Goal: Find specific page/section: Find specific page/section

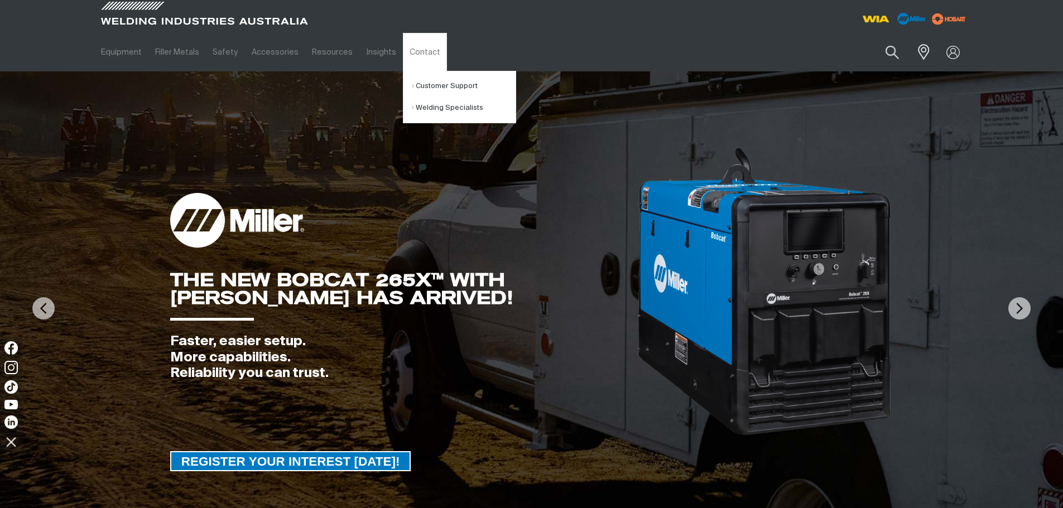
drag, startPoint x: 688, startPoint y: 49, endPoint x: 769, endPoint y: 28, distance: 83.5
click at [698, 26] on div "Equipment Stick Welders TIG Welders MIG Welders Multi-Process Welders Engine Dr…" at bounding box center [531, 35] width 1063 height 71
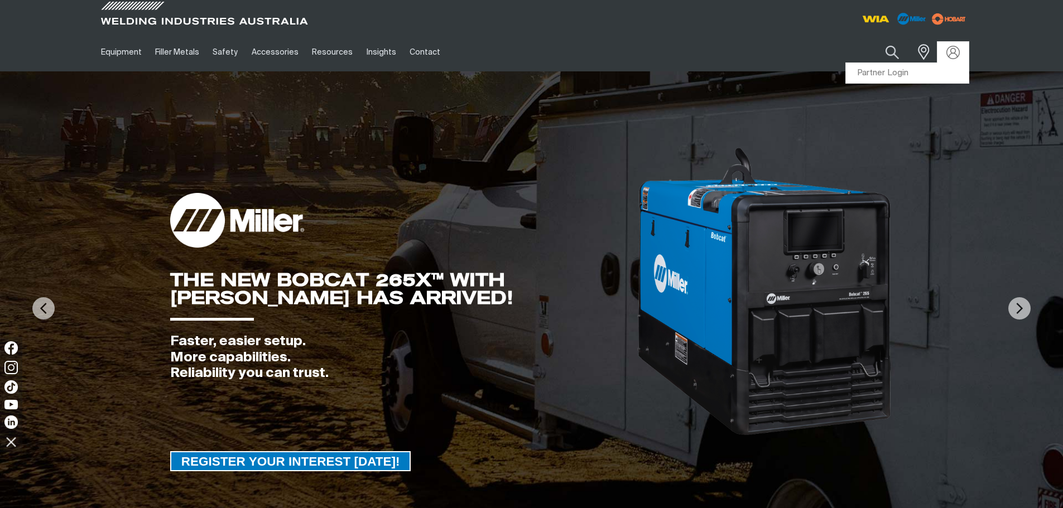
click at [960, 61] on div at bounding box center [952, 52] width 31 height 21
click at [920, 78] on link "Partner Login" at bounding box center [907, 73] width 123 height 21
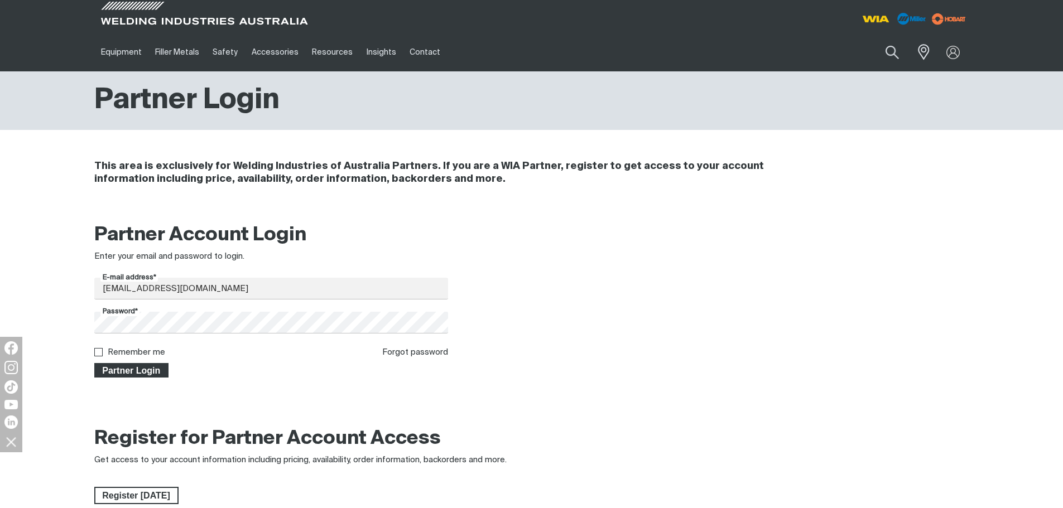
click at [155, 368] on span "Partner Login" at bounding box center [131, 370] width 73 height 15
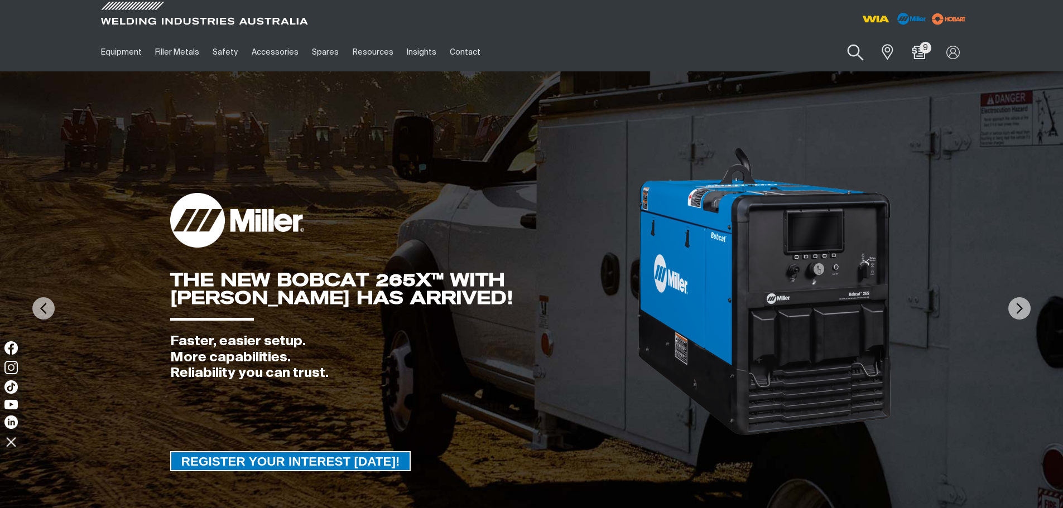
click at [874, 51] on button "Search products" at bounding box center [855, 53] width 45 height 32
click at [803, 55] on input "Search" at bounding box center [788, 52] width 172 height 25
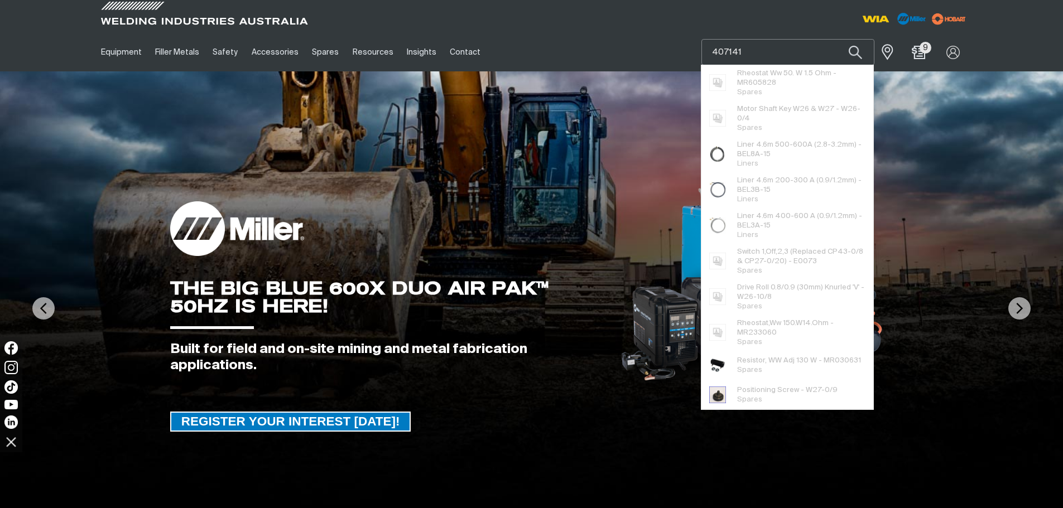
click at [836, 39] on button "Search products" at bounding box center [855, 52] width 38 height 26
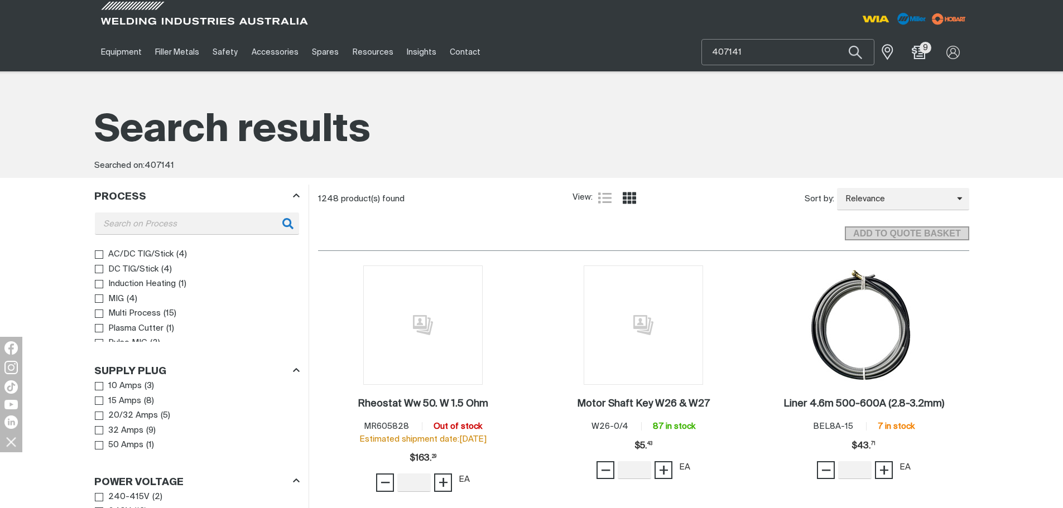
click at [708, 54] on input "407141" at bounding box center [788, 52] width 172 height 25
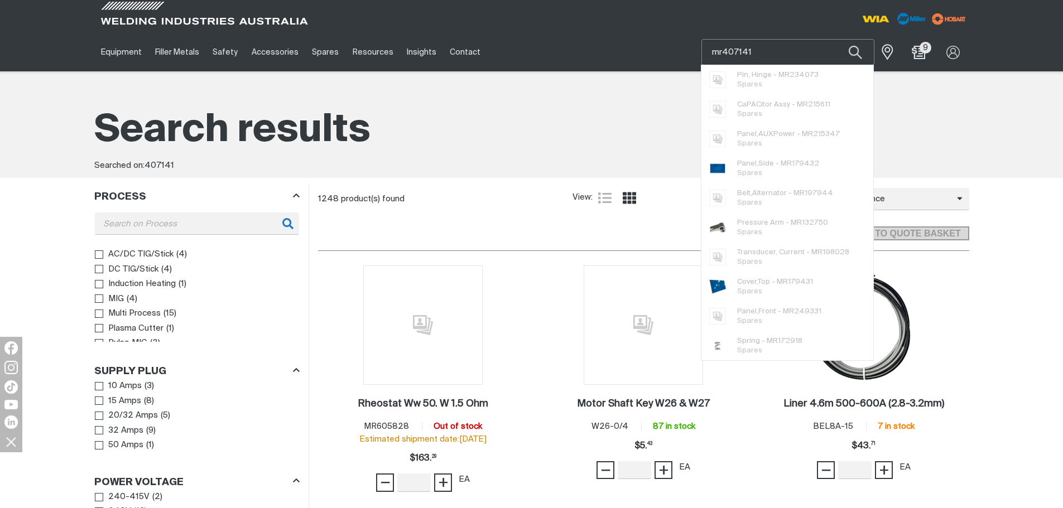
type input "mr407141"
click at [836, 39] on button "Search products" at bounding box center [855, 52] width 38 height 26
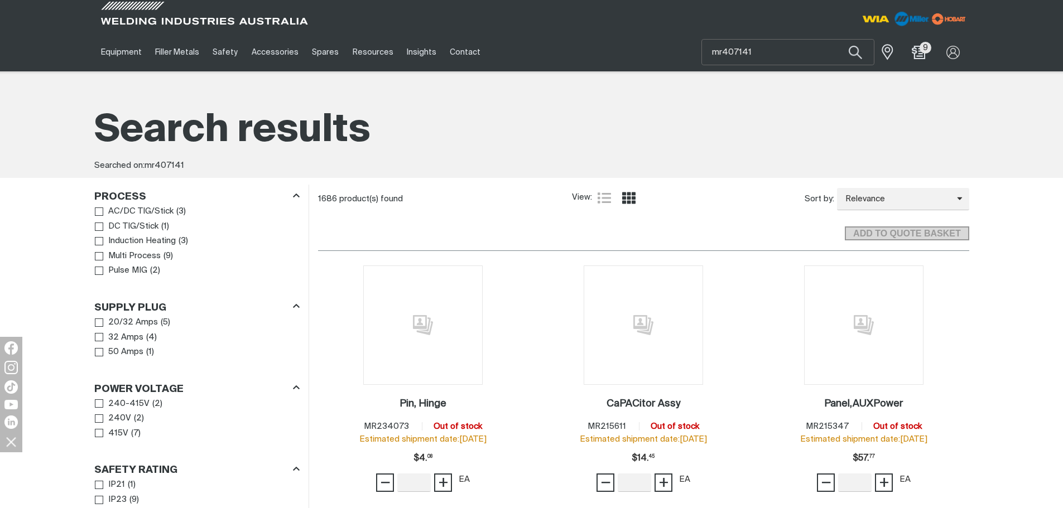
click at [915, 18] on img at bounding box center [910, 18] width 42 height 21
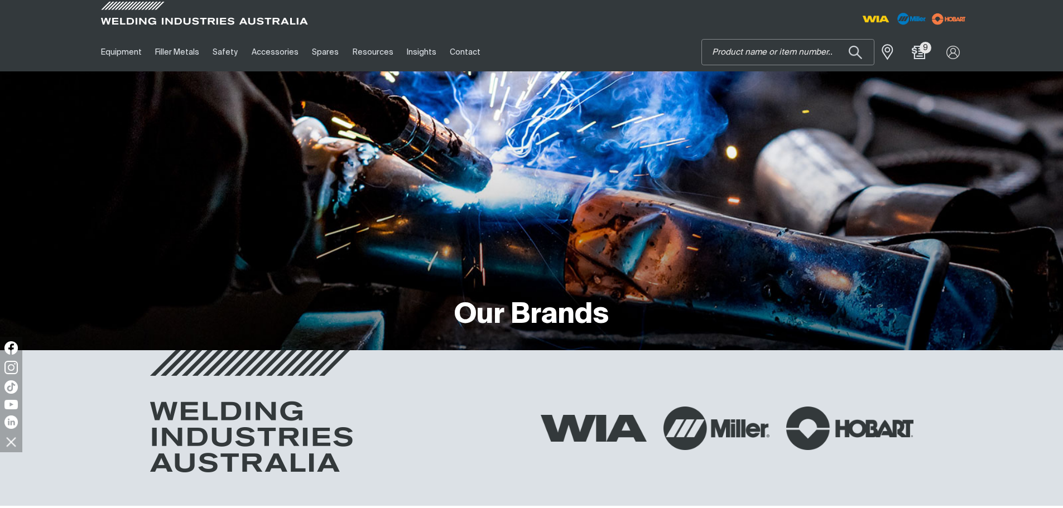
click at [817, 50] on input "Search" at bounding box center [788, 52] width 172 height 25
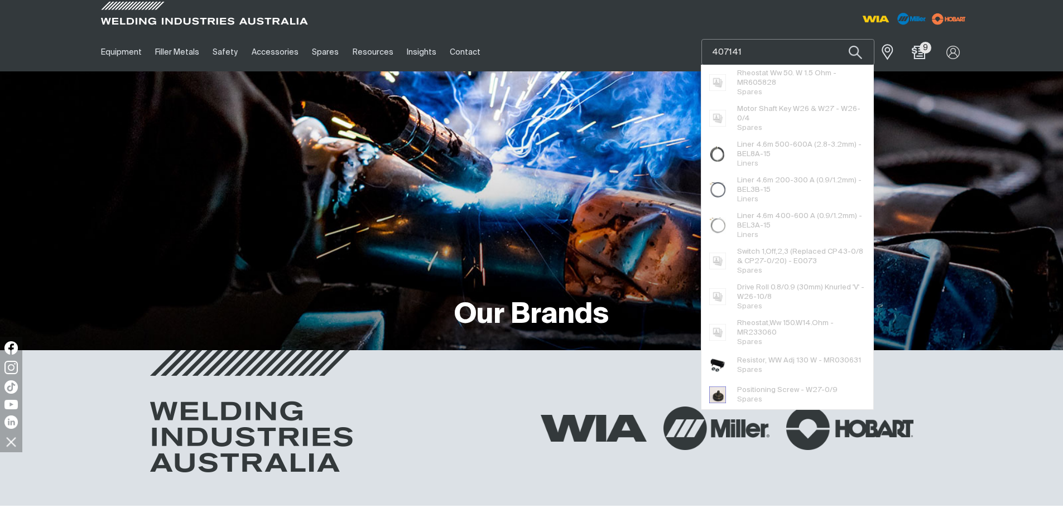
type input "407141"
click at [836, 39] on button "Search products" at bounding box center [855, 52] width 38 height 26
